Goal: Navigation & Orientation: Understand site structure

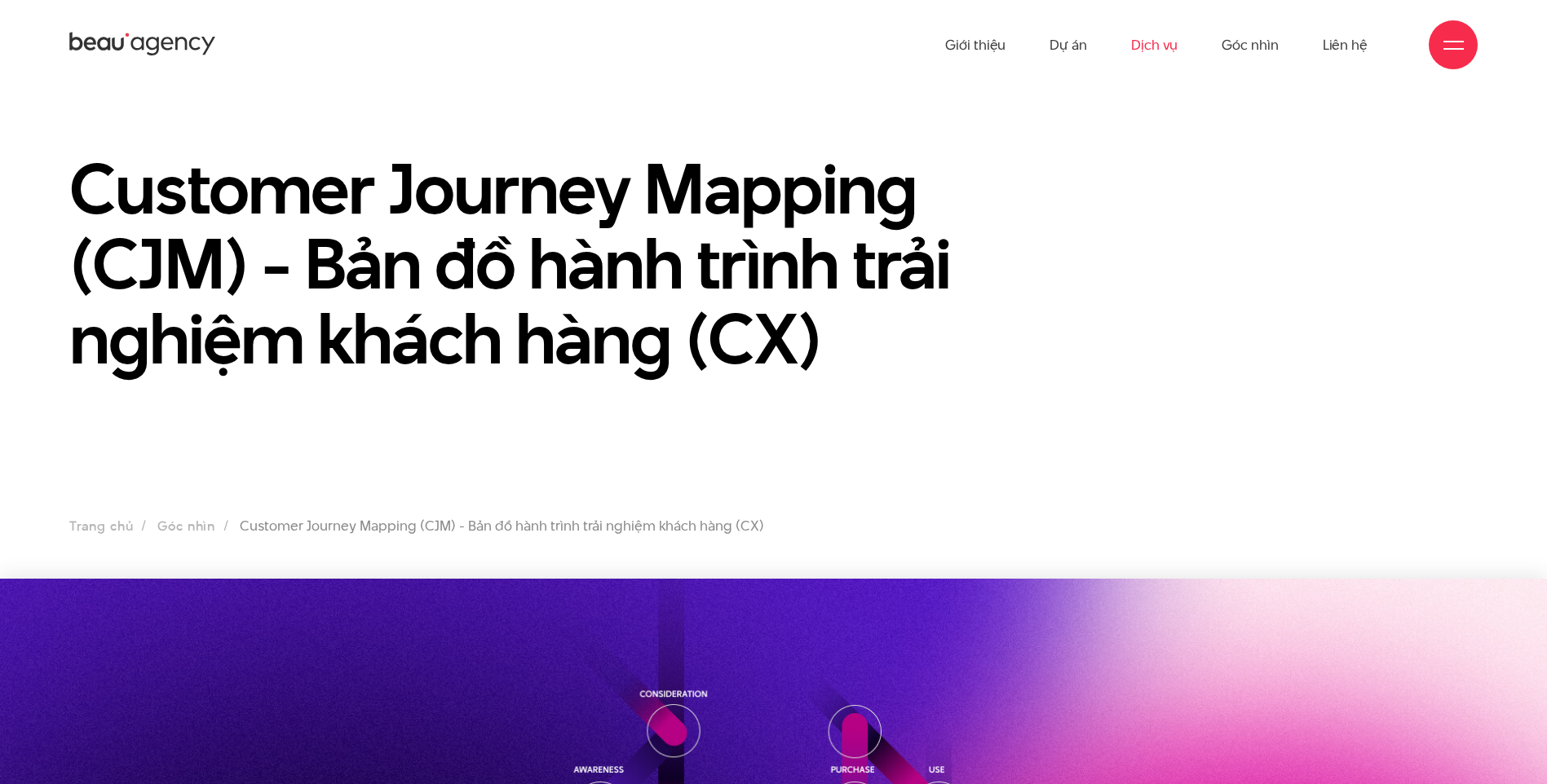
click at [1160, 46] on link "Dịch vụ" at bounding box center [1154, 45] width 46 height 89
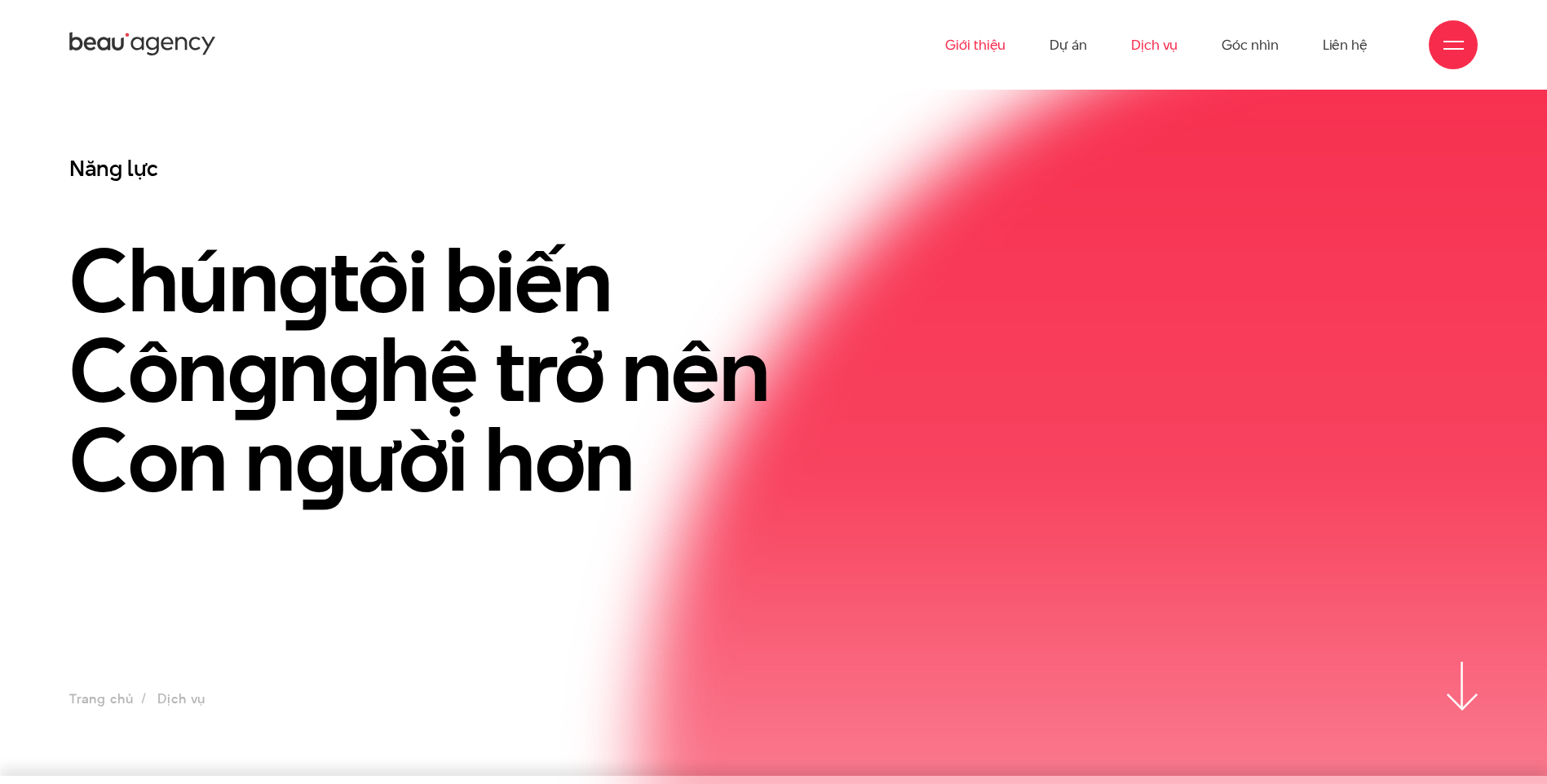
click at [984, 46] on link "Giới thiệu" at bounding box center [975, 45] width 60 height 89
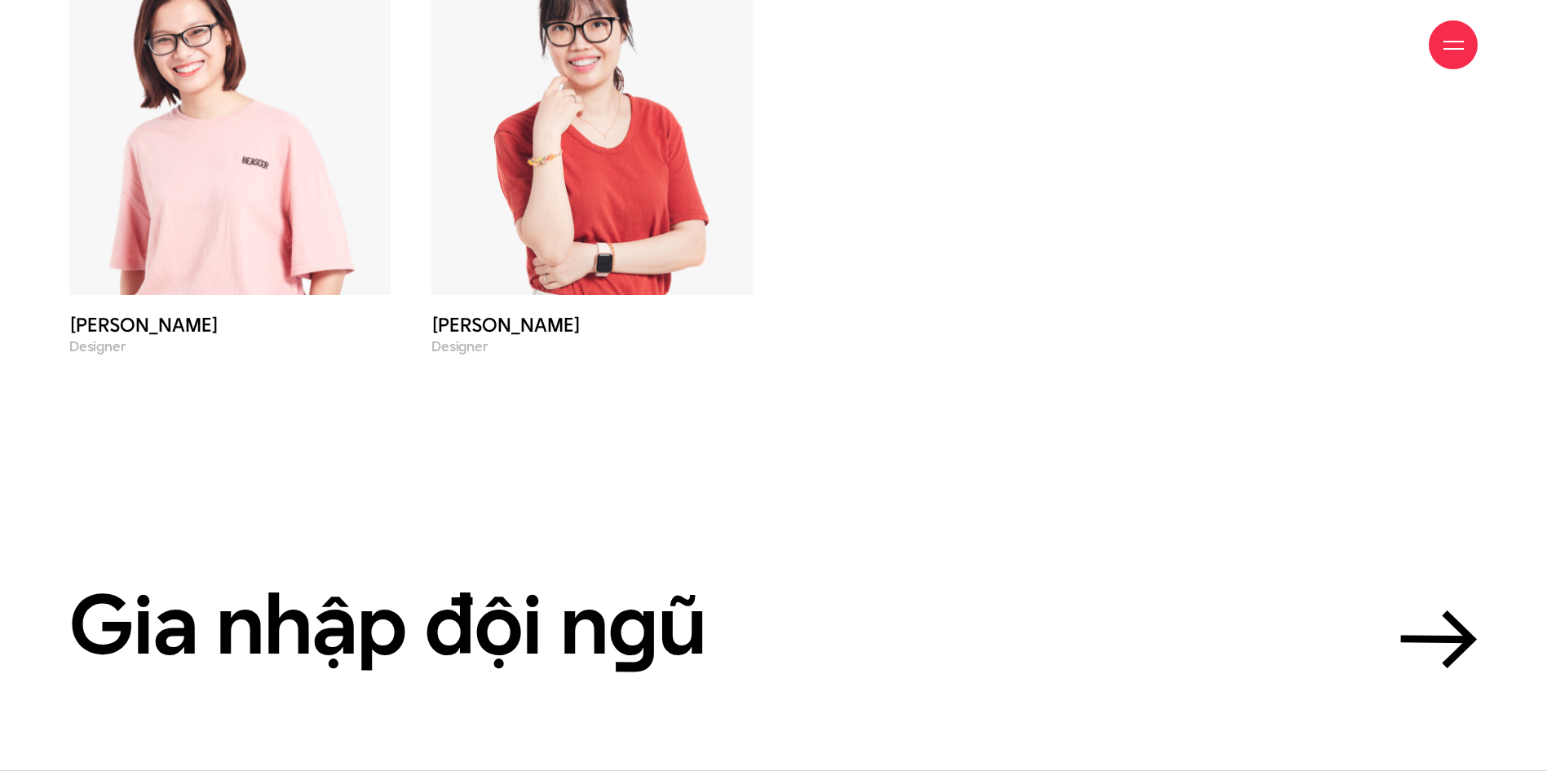
scroll to position [7460, 0]
